Goal: Complete application form

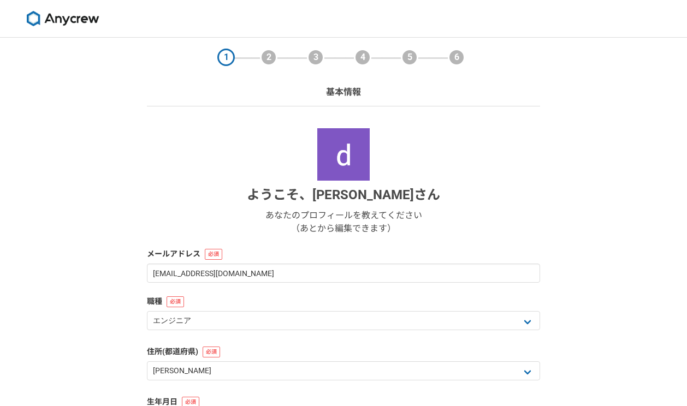
select select "13"
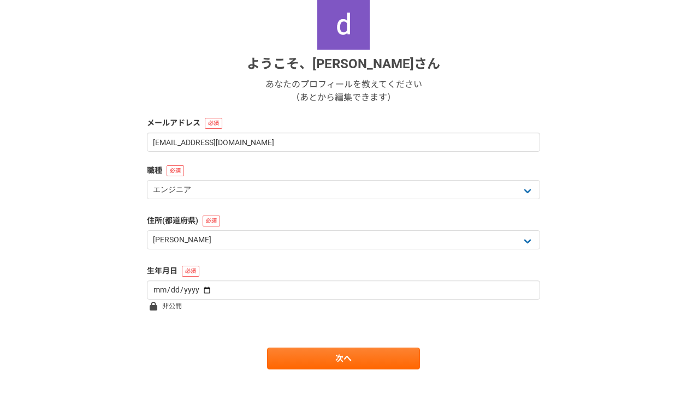
scroll to position [138, 0]
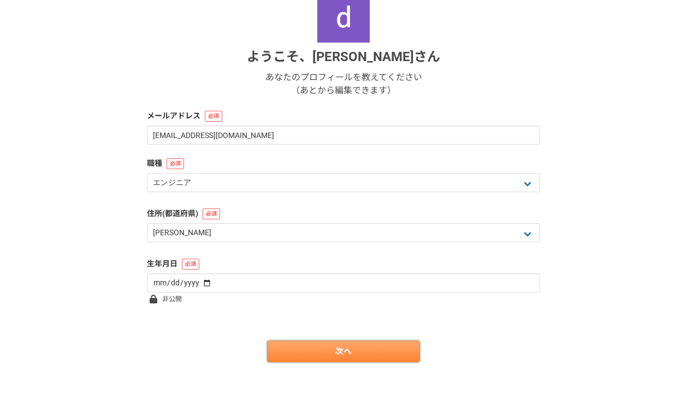
click at [361, 352] on link "次へ" at bounding box center [343, 352] width 153 height 22
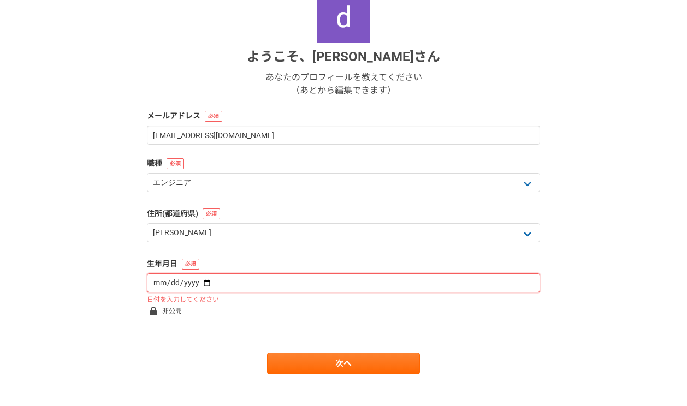
click at [247, 293] on input "date" at bounding box center [343, 283] width 393 height 19
click at [224, 278] on input "date" at bounding box center [343, 283] width 393 height 19
click at [206, 286] on input "date" at bounding box center [343, 283] width 393 height 19
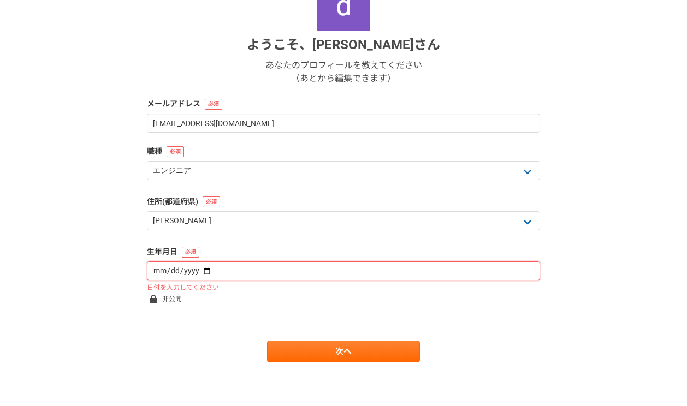
click at [206, 269] on input "date" at bounding box center [343, 271] width 393 height 19
click at [315, 304] on form "ようこそ、 小林利彰 さん あなたのプロフィールを教えてください （あとから編集できます） メールアドレス cdiem4192@gmail.com 職種 エン…" at bounding box center [343, 170] width 393 height 384
